Goal: Check status

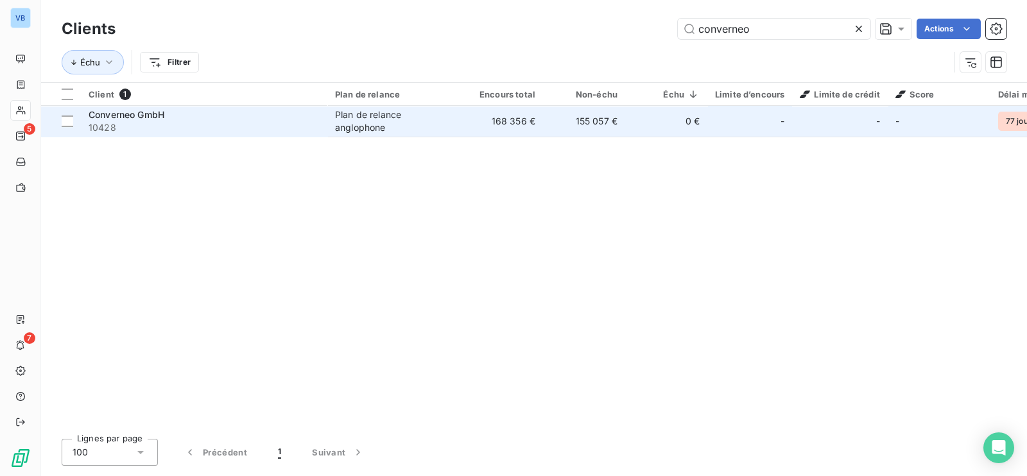
type input "converneo"
click at [480, 117] on td "168 356 €" at bounding box center [502, 121] width 82 height 31
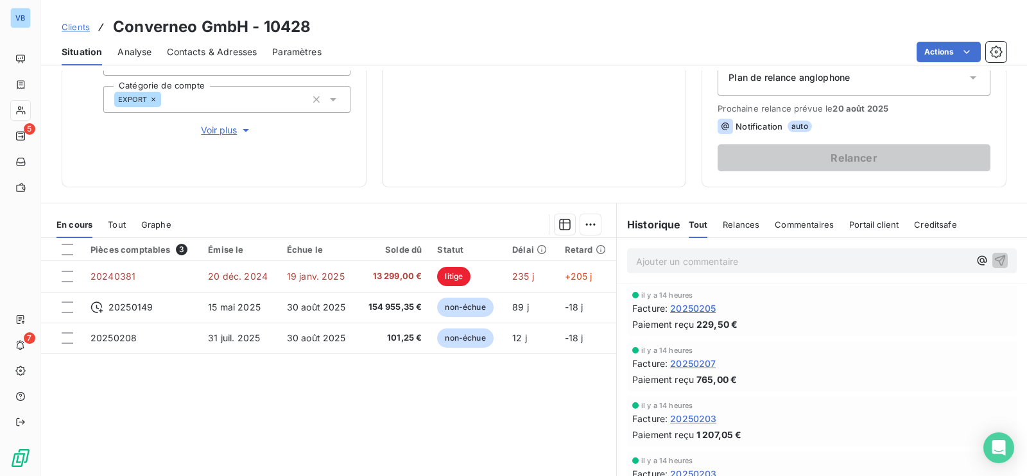
scroll to position [160, 0]
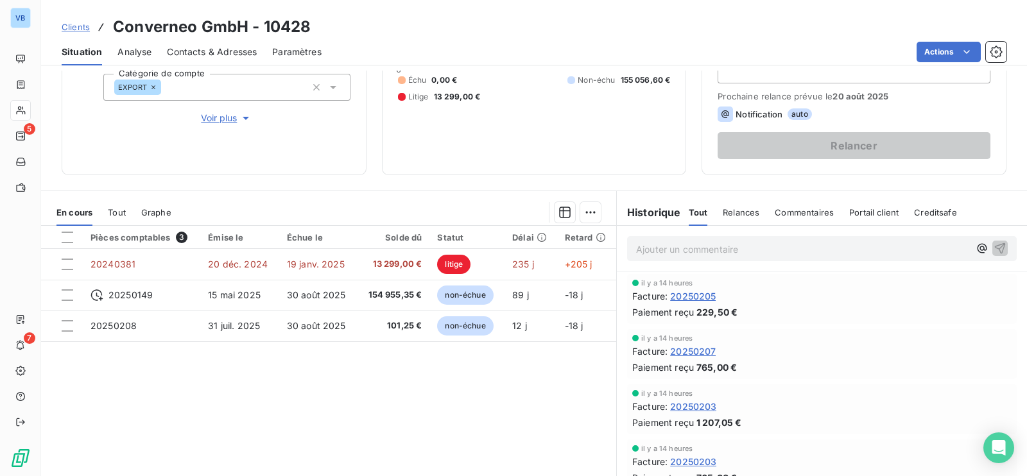
click at [379, 428] on div "Pièces comptables 3 Émise le Échue le Solde dû Statut Délai Retard 20240381 20 …" at bounding box center [328, 349] width 575 height 247
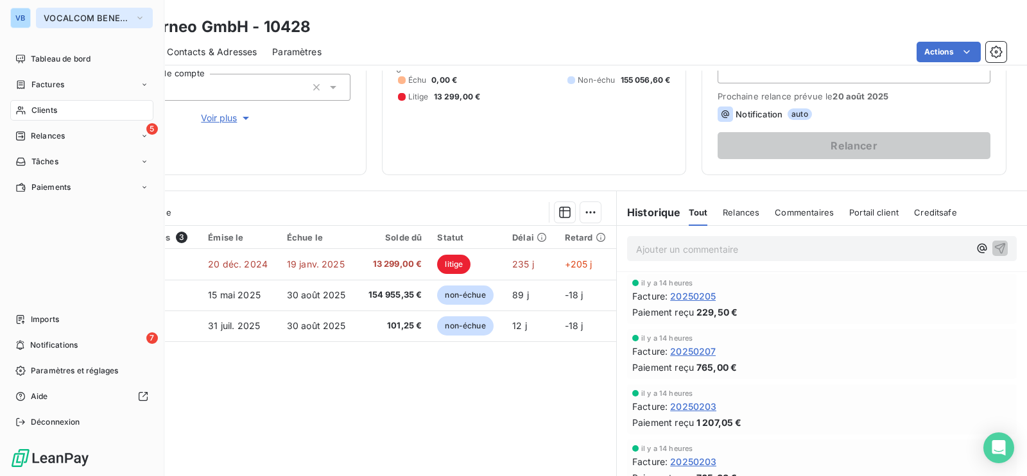
click at [96, 13] on span "VOCALCOM BENELUX" at bounding box center [87, 18] width 86 height 10
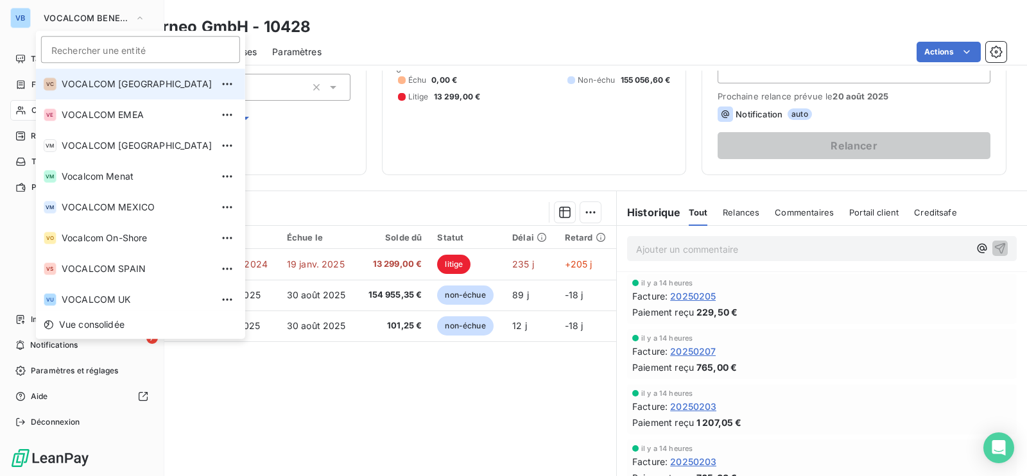
scroll to position [219, 0]
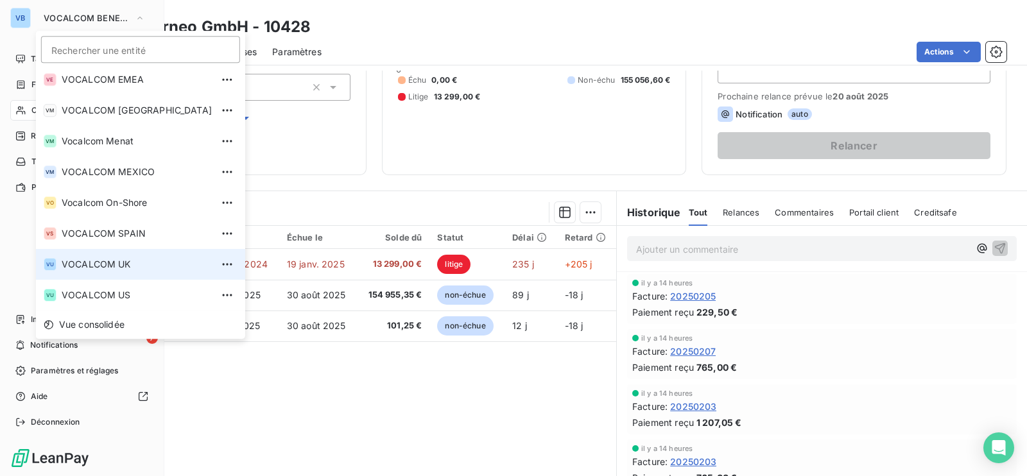
click at [133, 260] on span "VOCALCOM UK" at bounding box center [137, 264] width 150 height 13
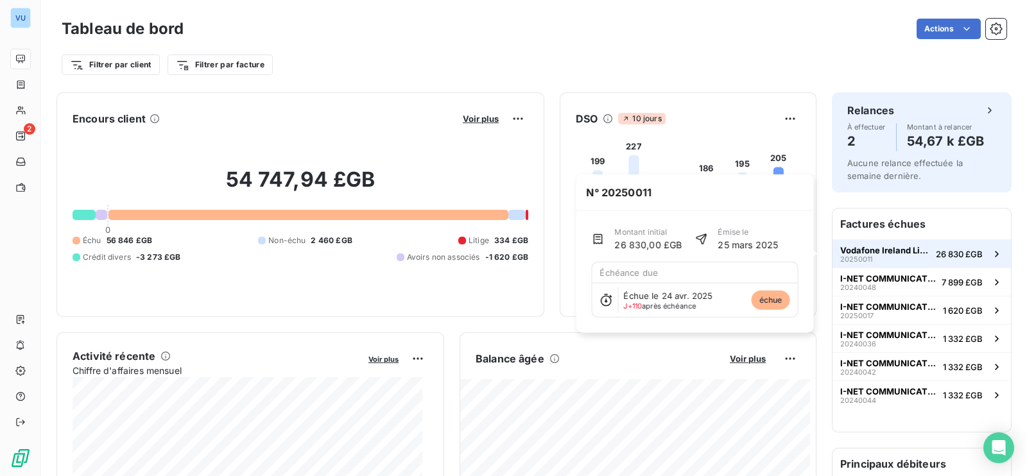
click at [889, 252] on span "Vodafone Ireland Limited" at bounding box center [885, 250] width 90 height 10
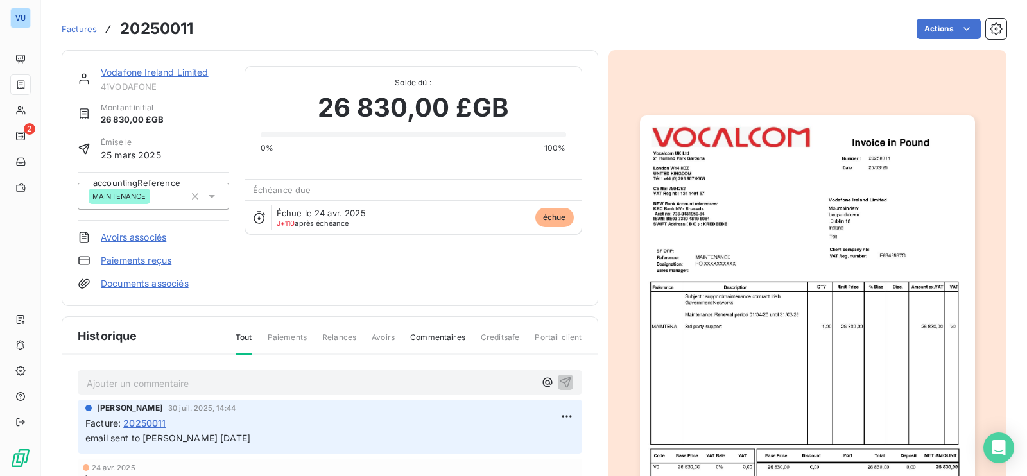
click at [720, 306] on img "button" at bounding box center [807, 331] width 335 height 433
